Goal: Navigation & Orientation: Understand site structure

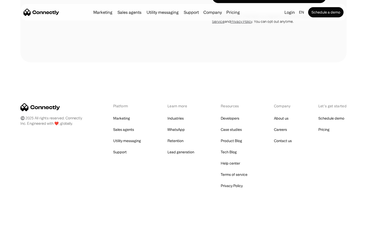
scroll to position [1345, 0]
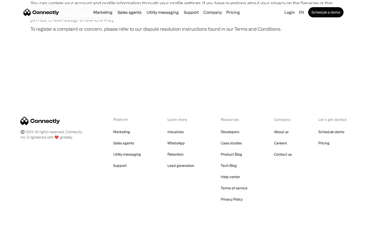
scroll to position [2970, 0]
